Goal: Book appointment/travel/reservation

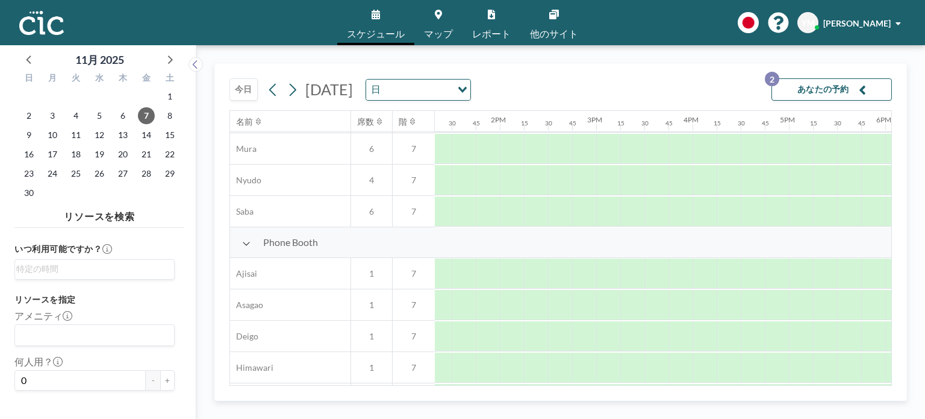
scroll to position [247, 1284]
click at [23, 49] on div "11月 2025" at bounding box center [99, 56] width 170 height 23
click at [30, 61] on icon at bounding box center [30, 59] width 16 height 16
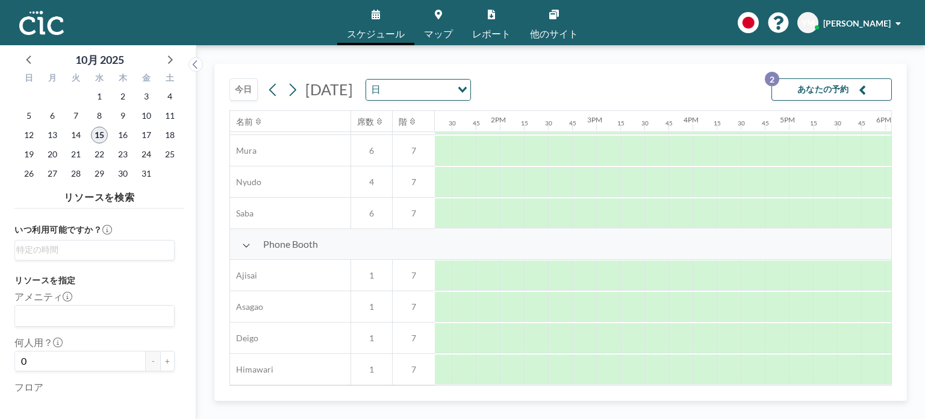
click at [107, 136] on span "15" at bounding box center [99, 135] width 17 height 17
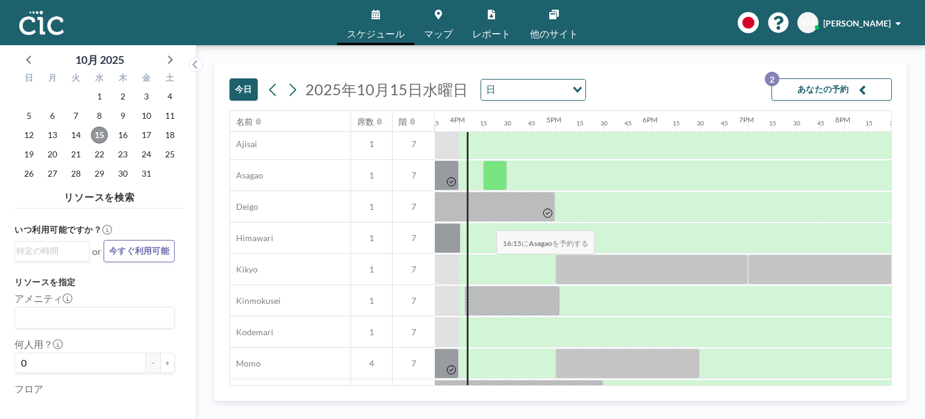
scroll to position [383, 1518]
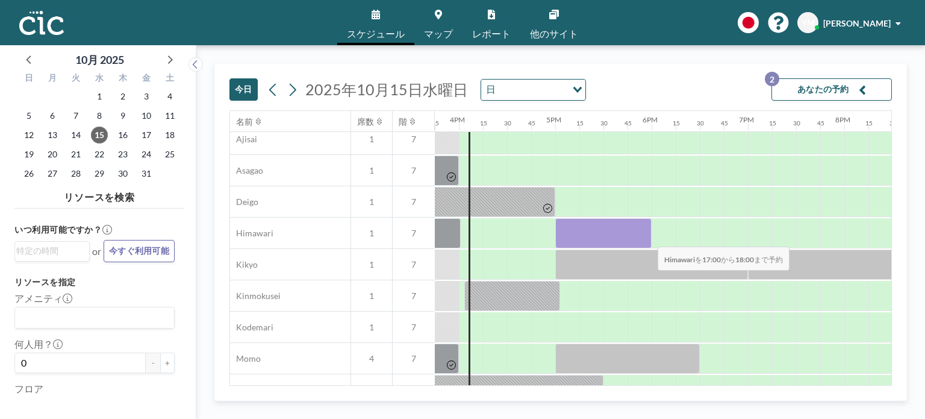
drag, startPoint x: 573, startPoint y: 239, endPoint x: 643, endPoint y: 234, distance: 70.0
click at [643, 234] on div at bounding box center [603, 233] width 96 height 30
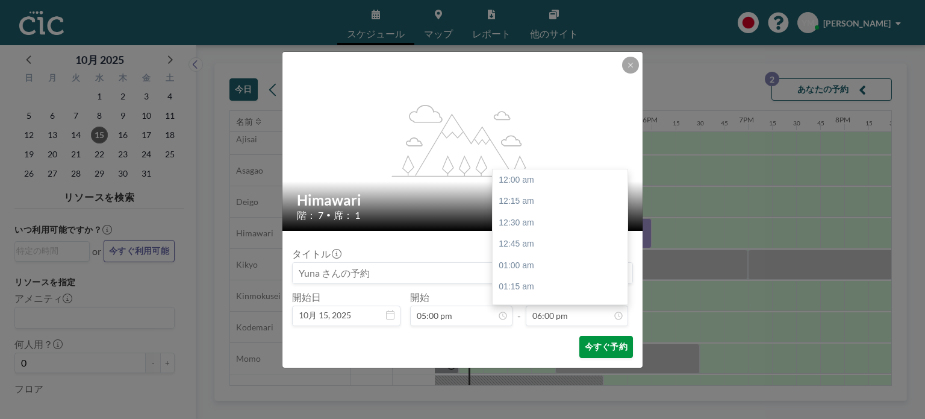
scroll to position [1544, 0]
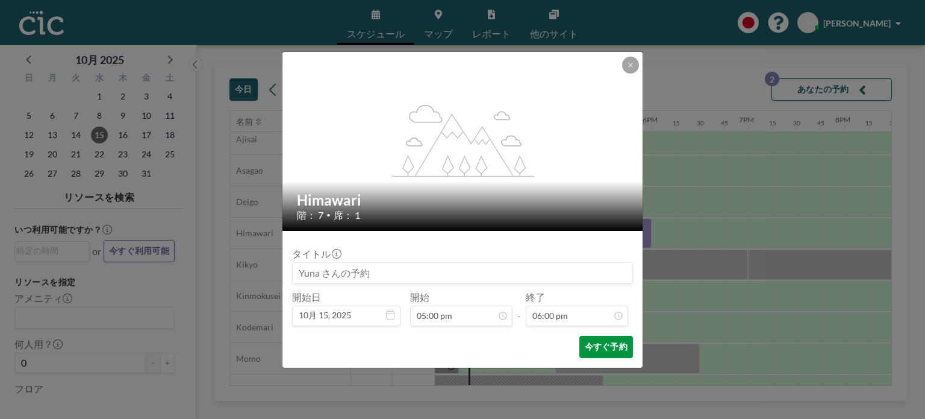
click at [610, 351] on button "今すぐ予約" at bounding box center [606, 347] width 54 height 22
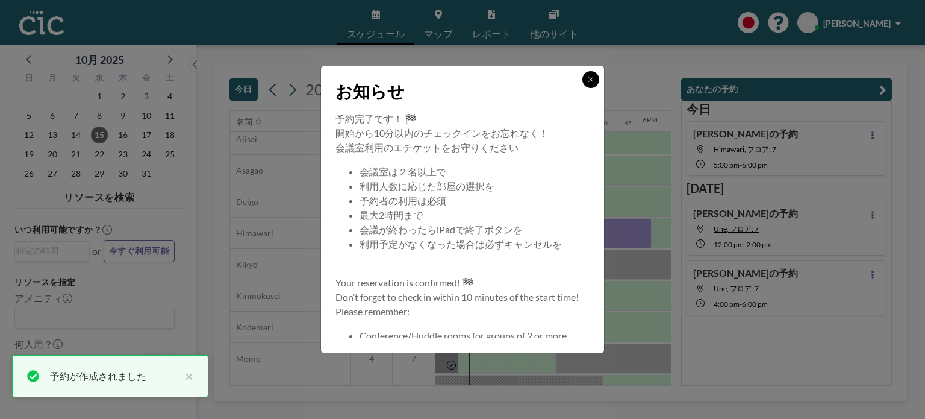
click at [592, 79] on icon at bounding box center [590, 79] width 7 height 7
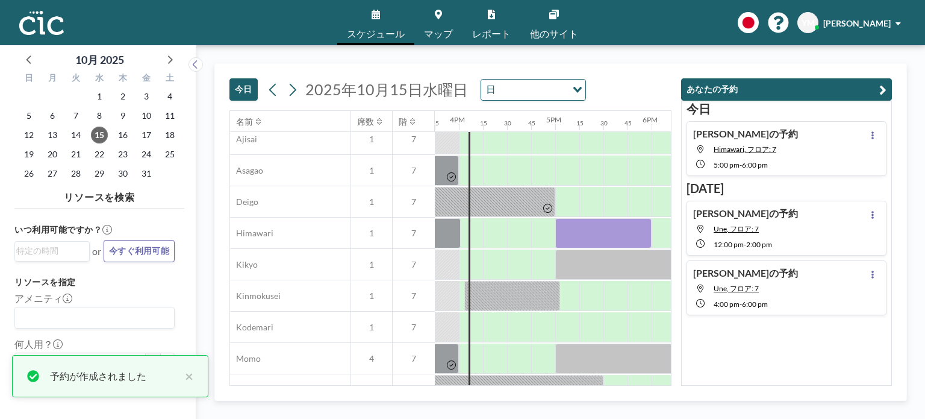
click at [446, 30] on span "マップ" at bounding box center [438, 34] width 29 height 10
